Goal: Use online tool/utility: Utilize a website feature to perform a specific function

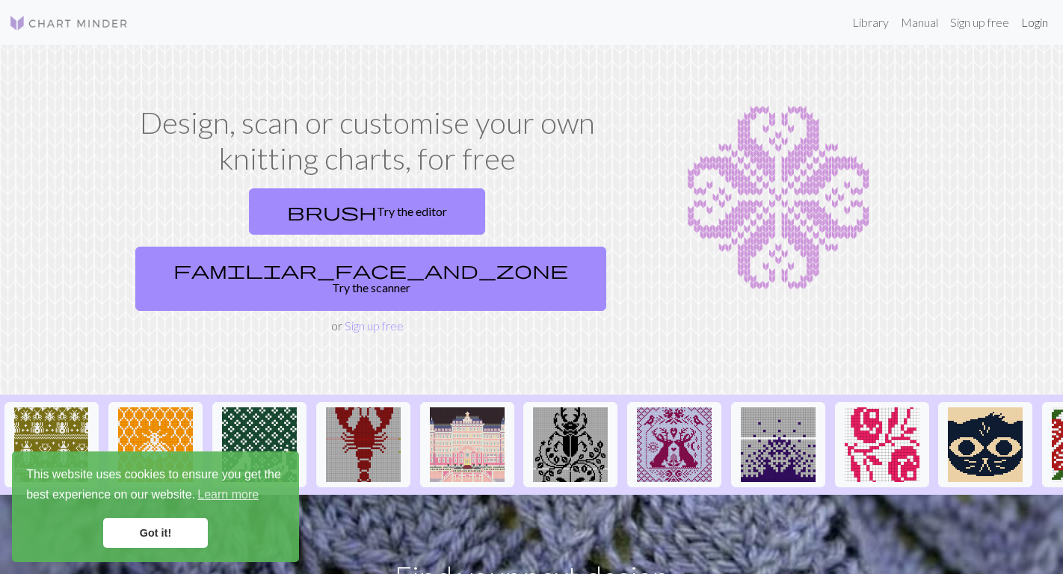
click at [1039, 25] on link "Login" at bounding box center [1035, 22] width 39 height 30
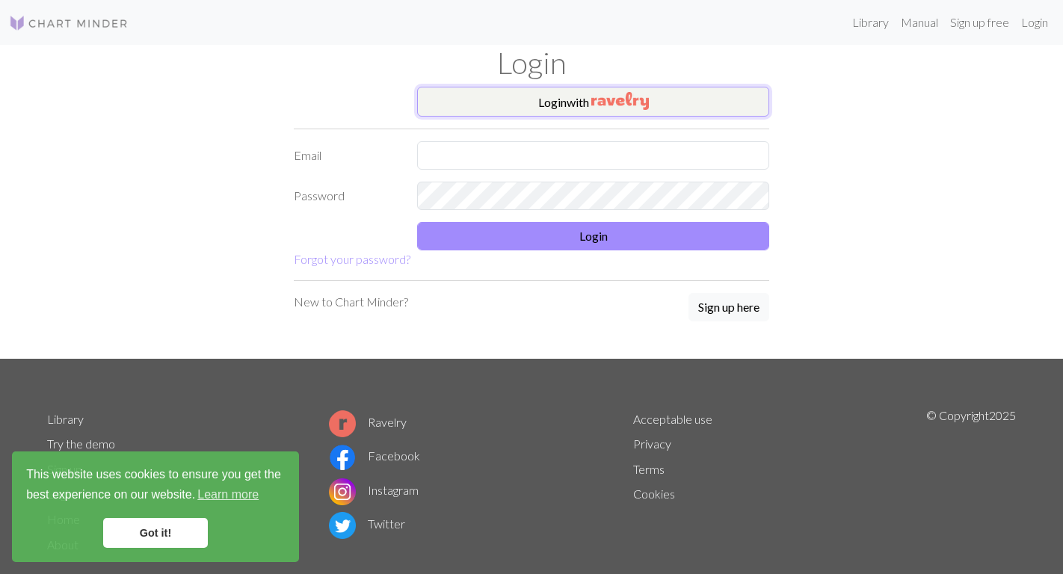
click at [640, 99] on img "button" at bounding box center [621, 101] width 58 height 18
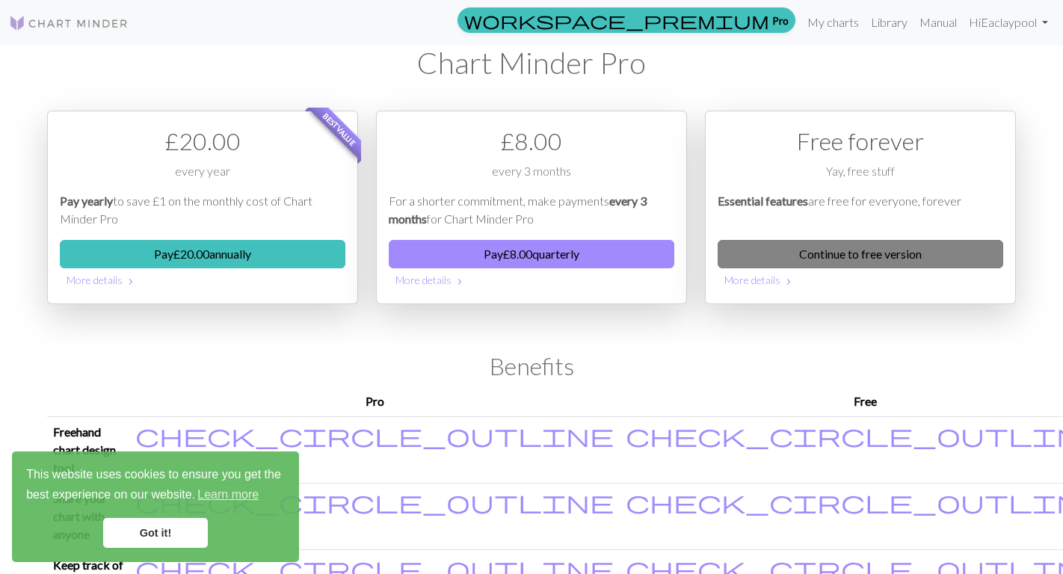
click at [799, 257] on link "Continue to free version" at bounding box center [861, 254] width 286 height 28
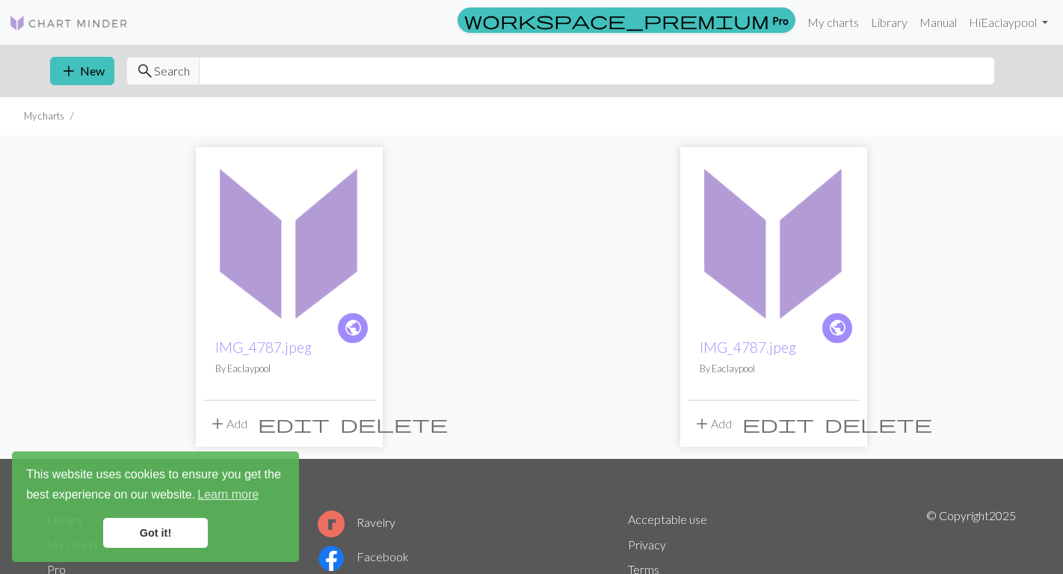
click at [186, 530] on link "Got it!" at bounding box center [155, 533] width 105 height 30
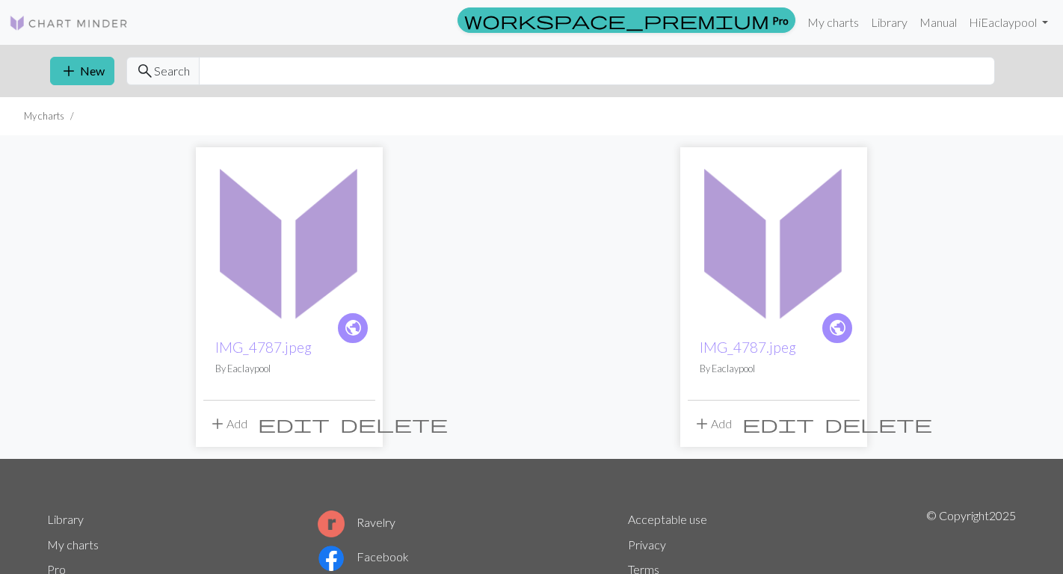
click at [260, 268] on img at bounding box center [289, 241] width 172 height 172
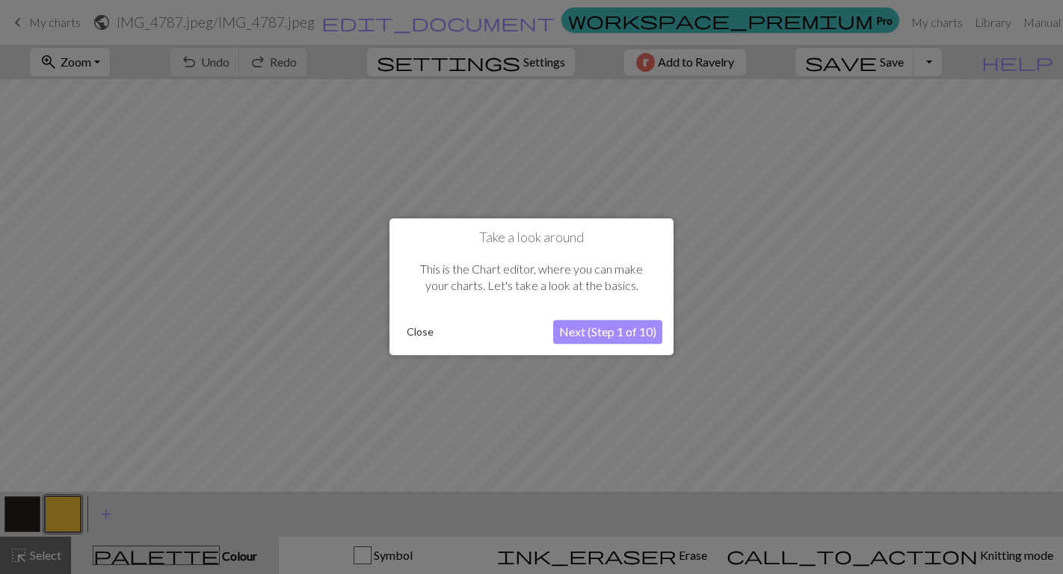
click at [420, 332] on button "Close" at bounding box center [420, 333] width 39 height 22
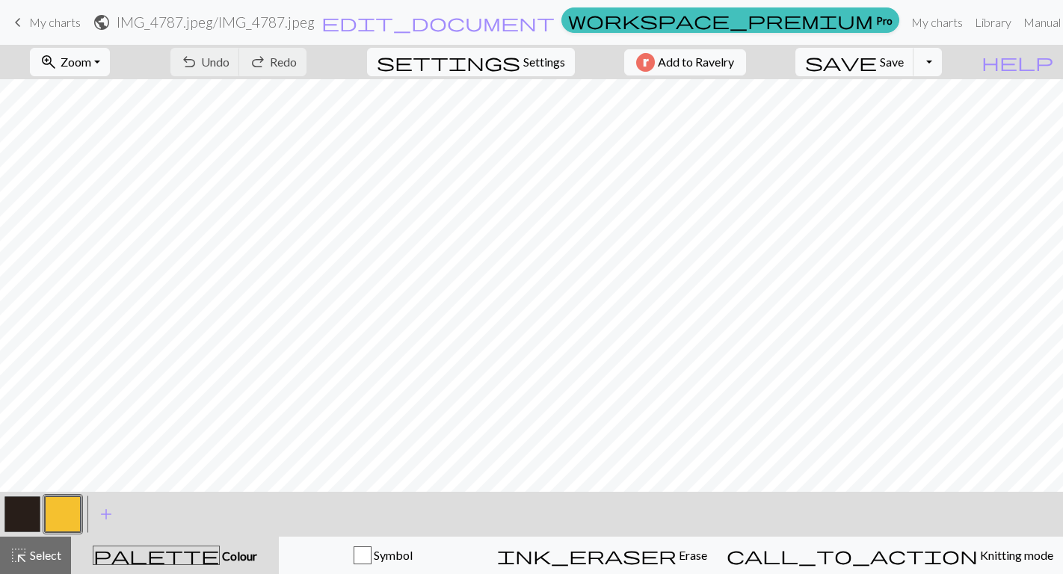
click at [315, 22] on h2 "IMG_4787.jpeg / IMG_4787.jpeg" at bounding box center [216, 21] width 198 height 17
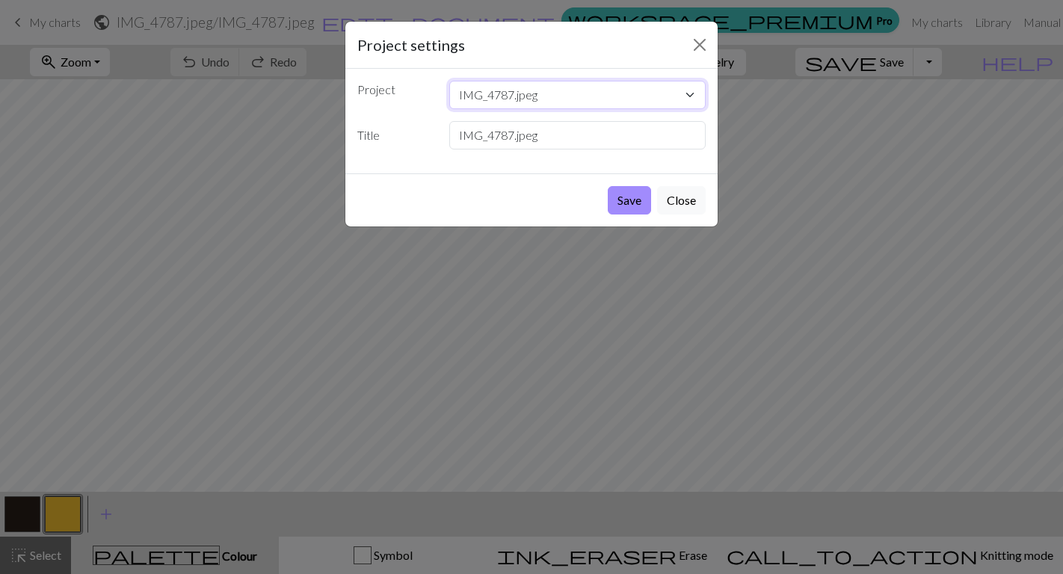
click at [518, 93] on select "IMG_4787.jpeg IMG_4787.jpeg" at bounding box center [577, 95] width 257 height 28
click at [520, 137] on input "IMG_4787.jpeg" at bounding box center [577, 135] width 257 height 28
drag, startPoint x: 553, startPoint y: 143, endPoint x: 380, endPoint y: 141, distance: 173.5
click at [380, 141] on div "Title IMG_4787.jpeg" at bounding box center [531, 135] width 366 height 28
type input "Padres yellow on brown"
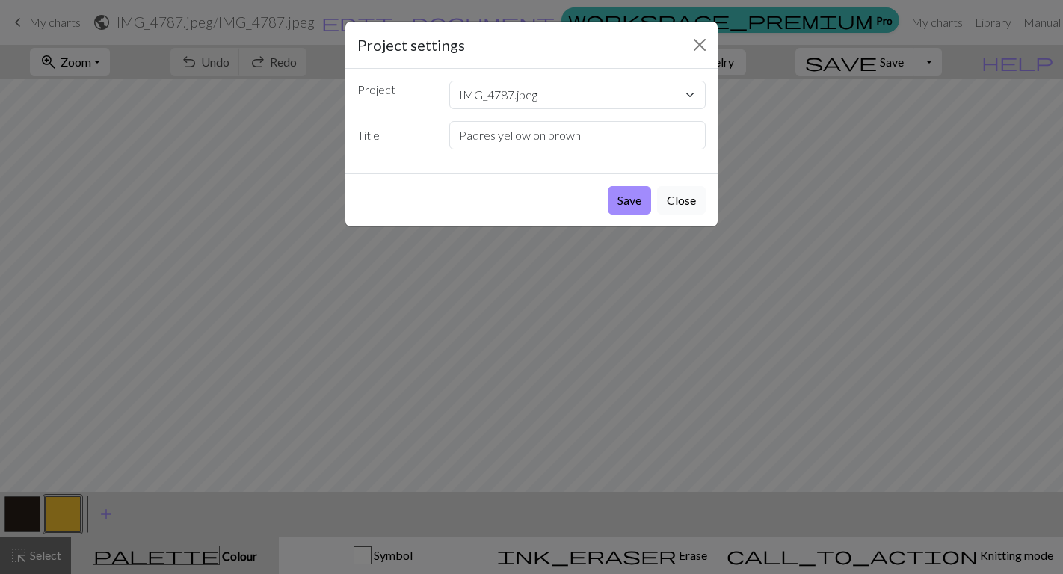
click at [680, 201] on button "Close" at bounding box center [681, 200] width 49 height 28
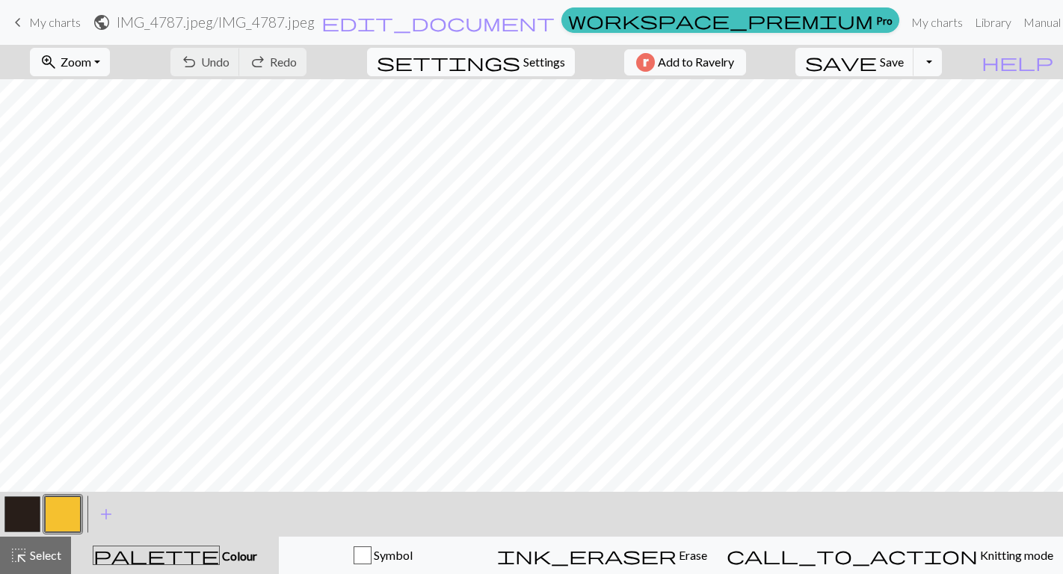
click at [541, 62] on span "Settings" at bounding box center [544, 62] width 42 height 18
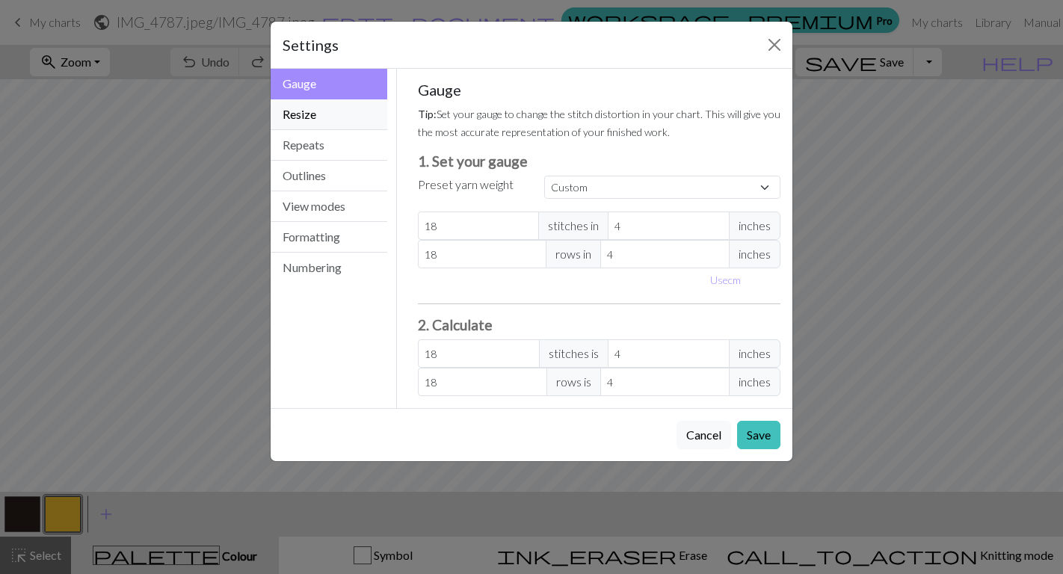
click at [323, 120] on button "Resize" at bounding box center [329, 114] width 117 height 31
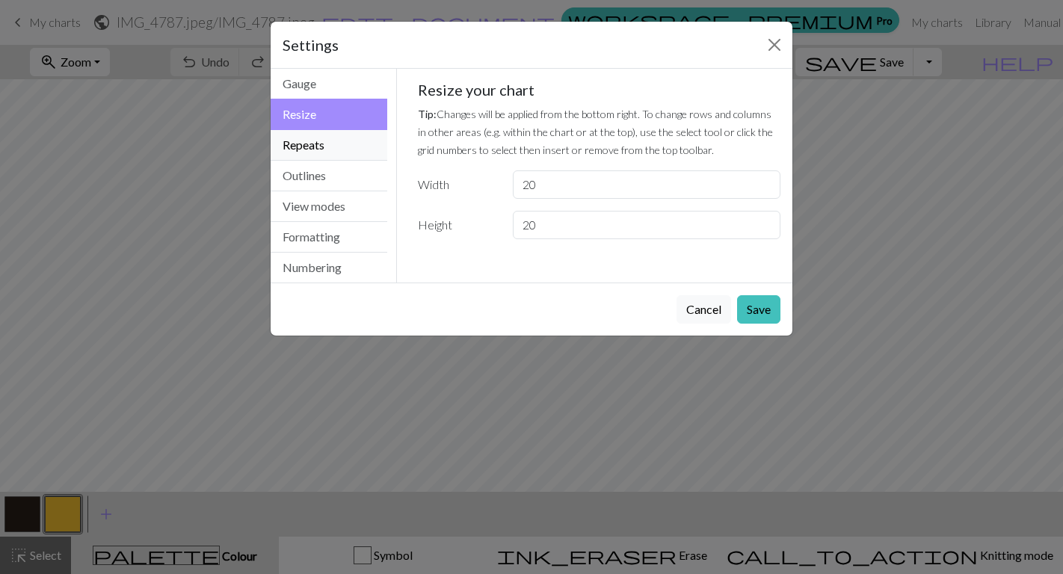
click at [322, 141] on button "Repeats" at bounding box center [329, 145] width 117 height 31
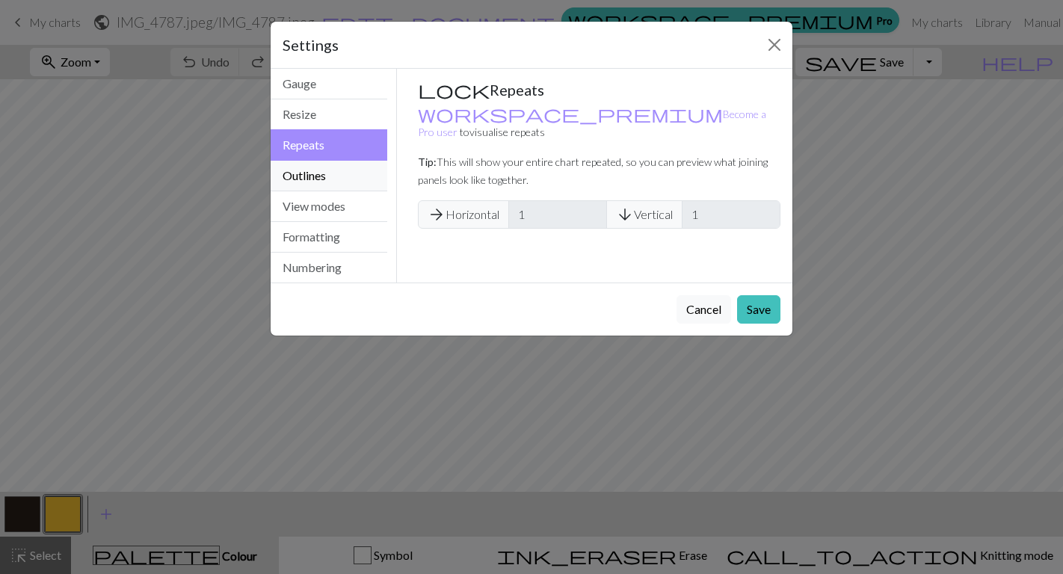
click at [319, 168] on button "Outlines" at bounding box center [329, 176] width 117 height 31
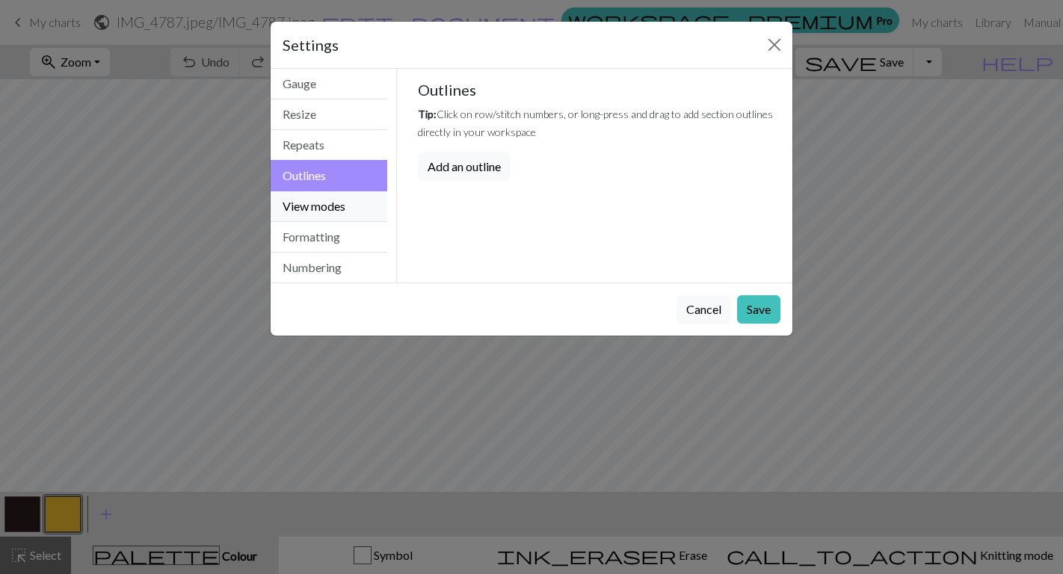
click at [325, 209] on button "View modes" at bounding box center [329, 206] width 117 height 31
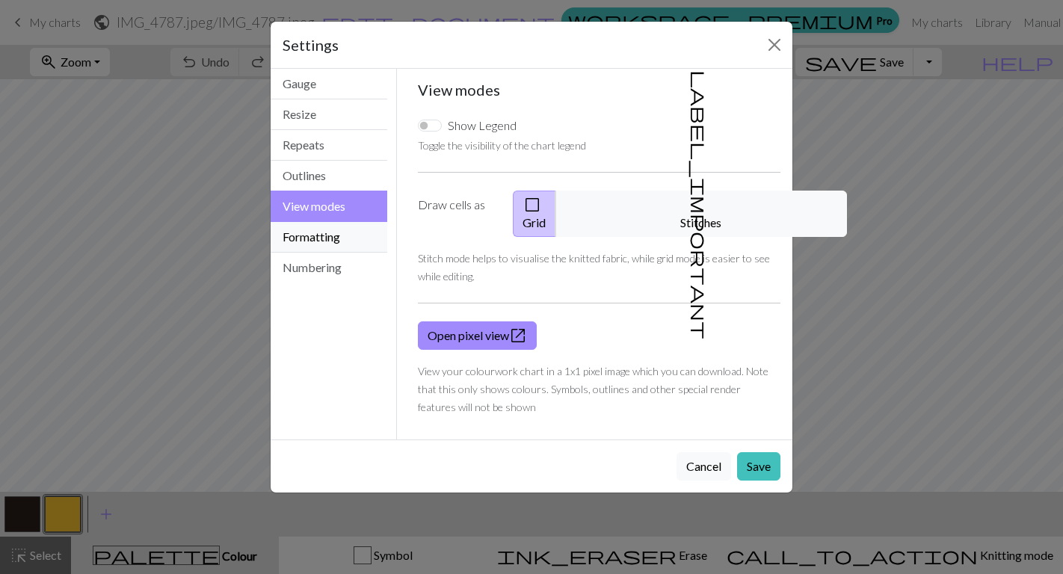
click at [325, 234] on button "Formatting" at bounding box center [329, 237] width 117 height 31
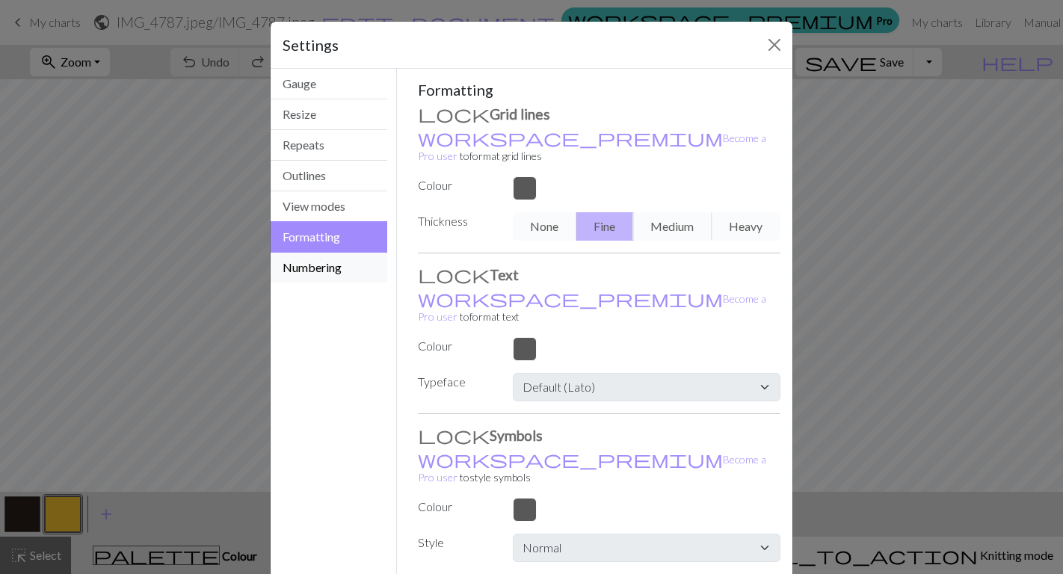
click at [332, 261] on button "Numbering" at bounding box center [329, 268] width 117 height 30
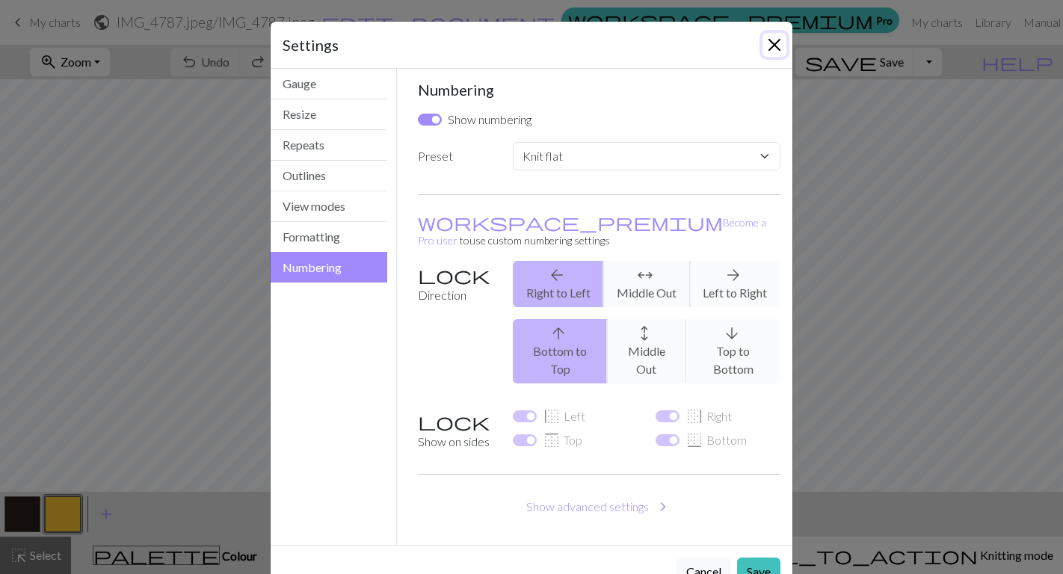
click at [784, 44] on button "Close" at bounding box center [775, 45] width 24 height 24
